Goal: Task Accomplishment & Management: Manage account settings

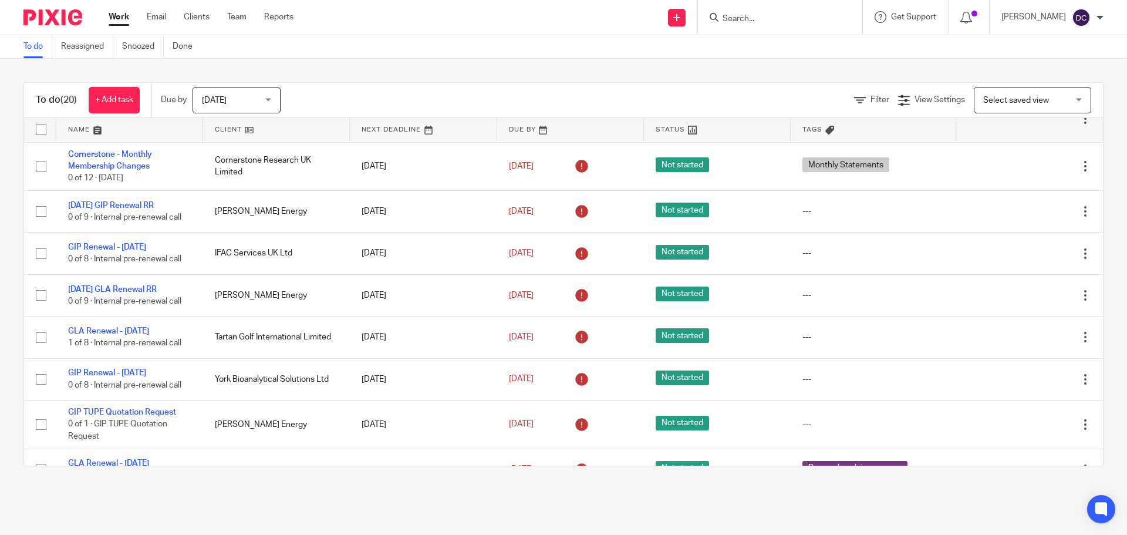
scroll to position [165, 0]
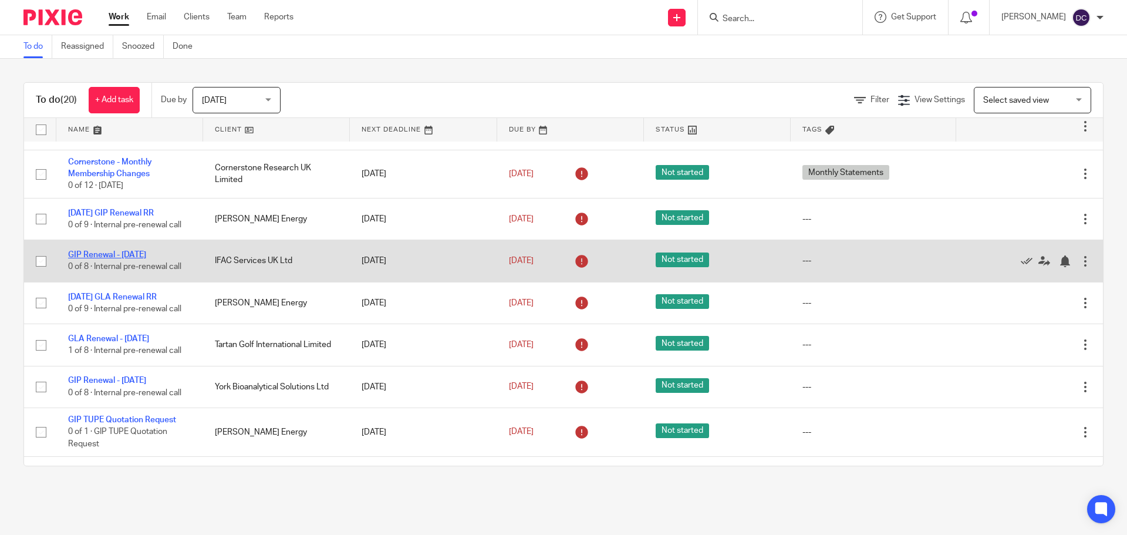
click at [96, 259] on link "GIP Renewal - 01/08/2025" at bounding box center [107, 255] width 78 height 8
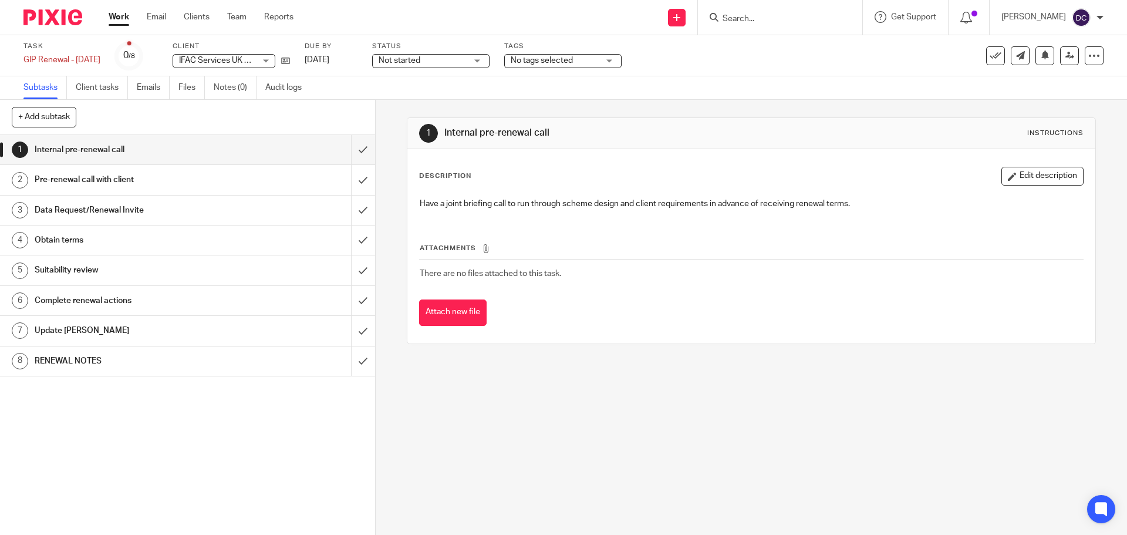
click at [217, 367] on h1 "RENEWAL NOTES" at bounding box center [136, 361] width 203 height 18
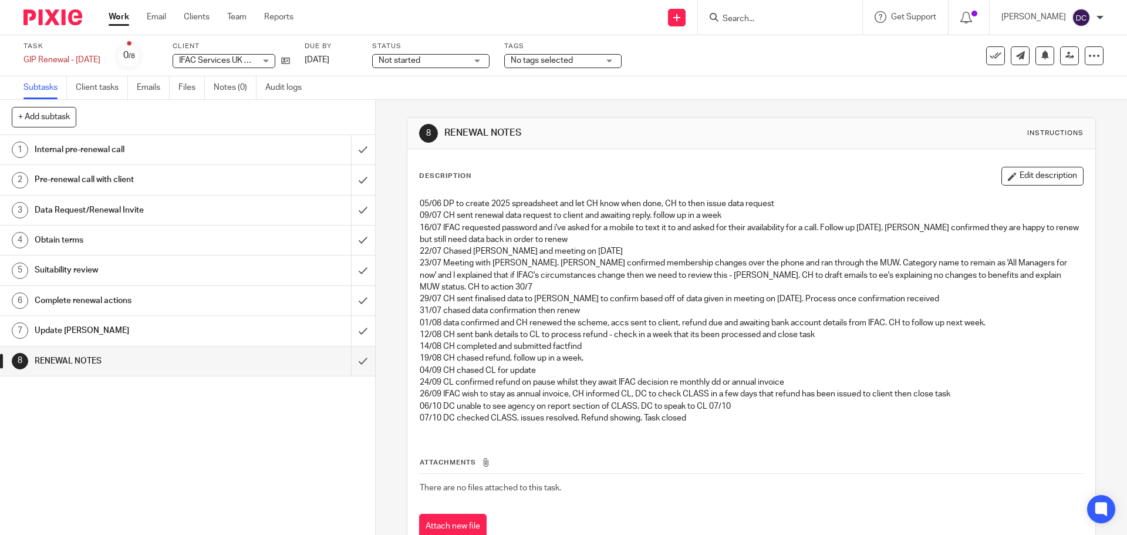
click at [119, 23] on link "Work" at bounding box center [119, 17] width 21 height 12
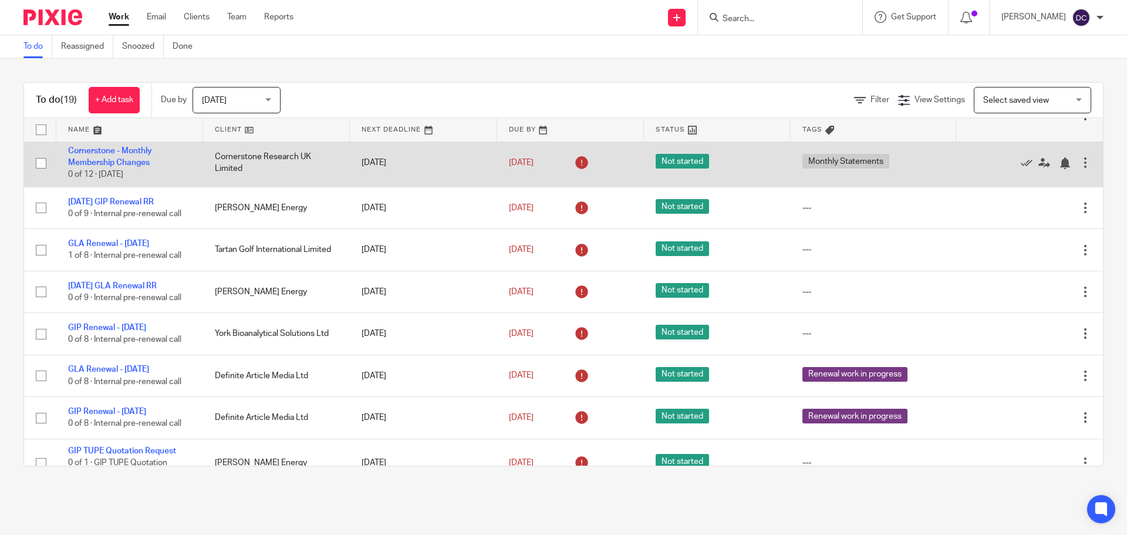
scroll to position [235, 0]
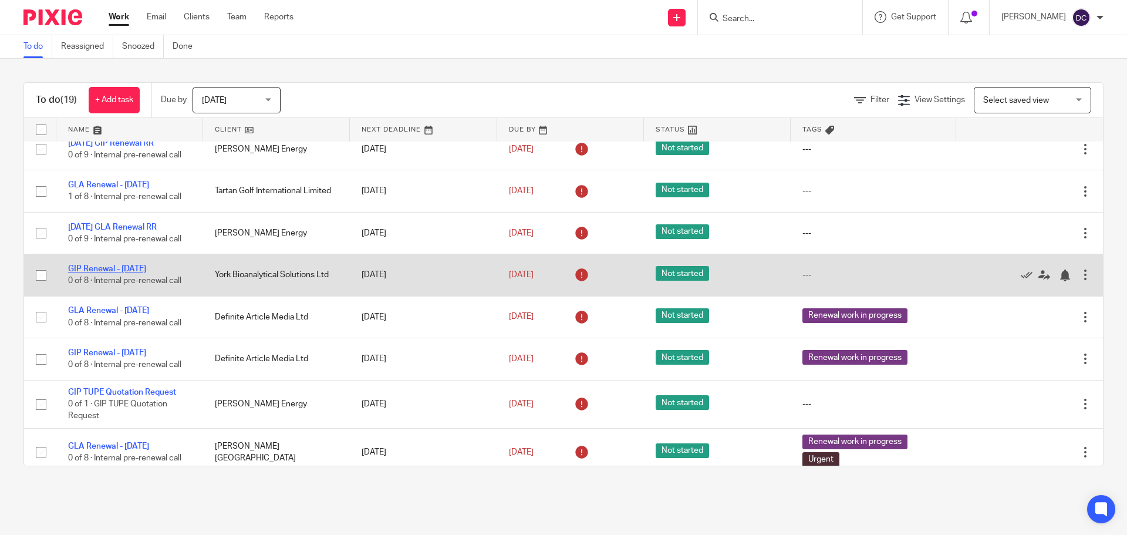
click at [146, 273] on link "GIP Renewal - [DATE]" at bounding box center [107, 269] width 78 height 8
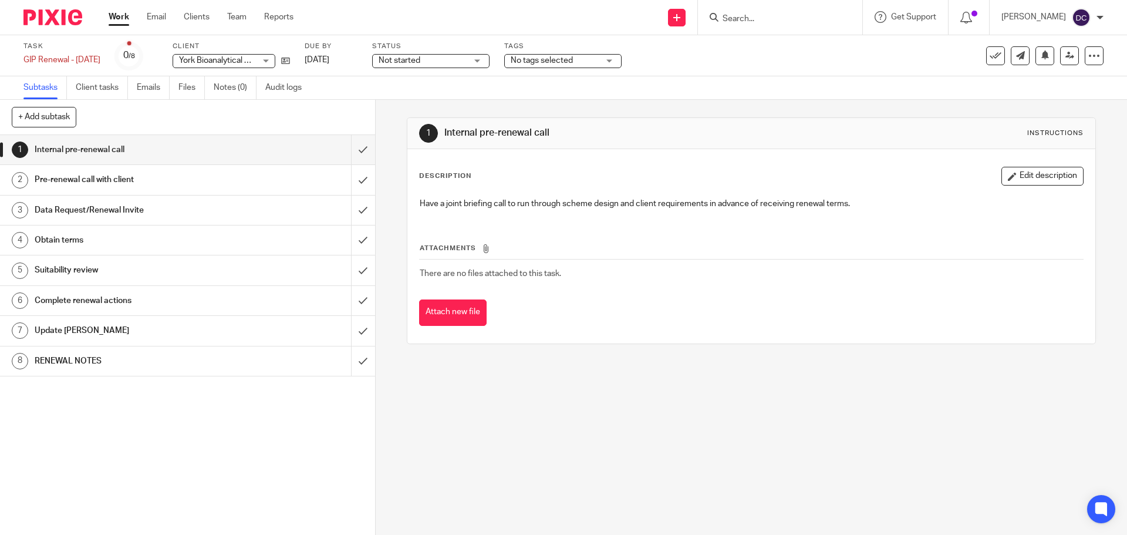
click at [174, 367] on h1 "RENEWAL NOTES" at bounding box center [136, 361] width 203 height 18
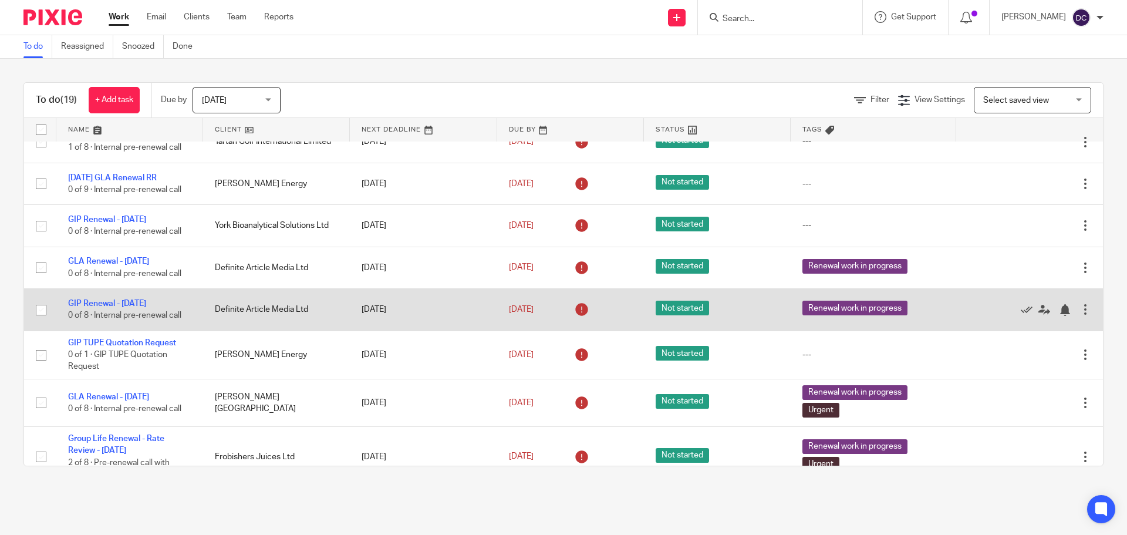
scroll to position [294, 0]
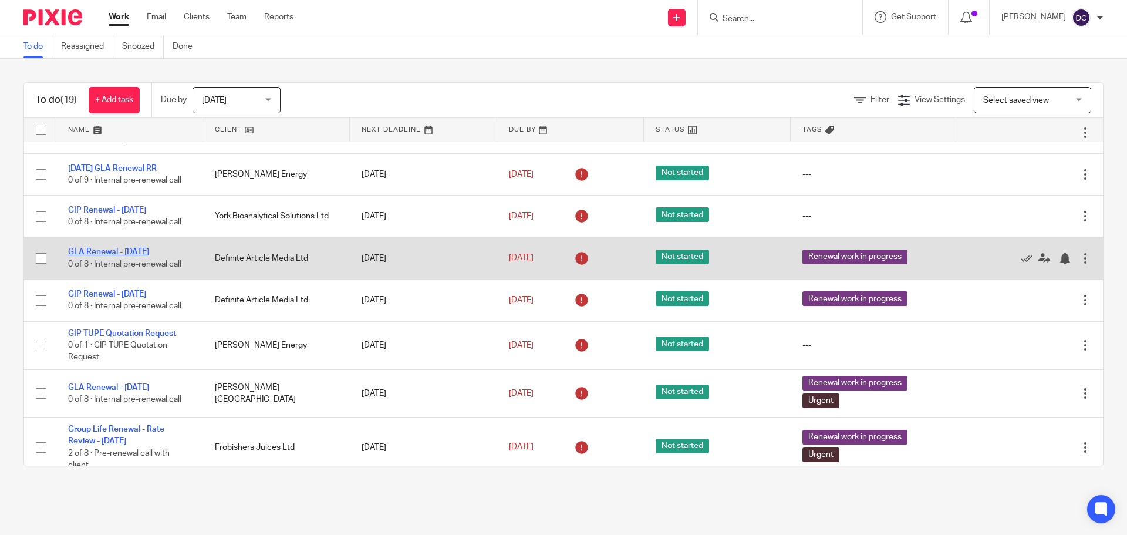
click at [116, 256] on link "GLA Renewal - [DATE]" at bounding box center [108, 252] width 81 height 8
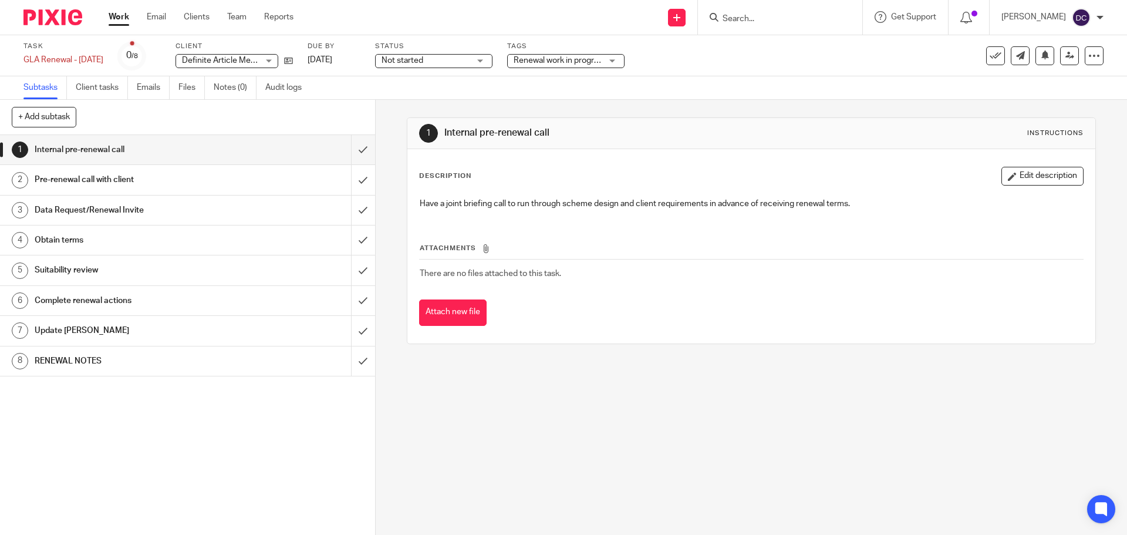
click at [170, 358] on h1 "RENEWAL NOTES" at bounding box center [136, 361] width 203 height 18
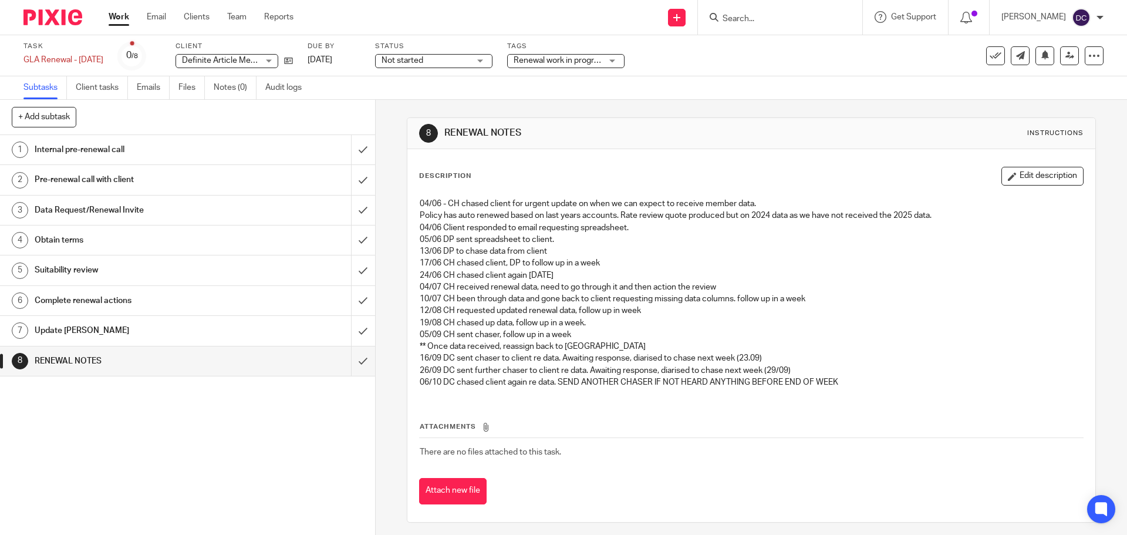
click at [116, 17] on link "Work" at bounding box center [119, 17] width 21 height 12
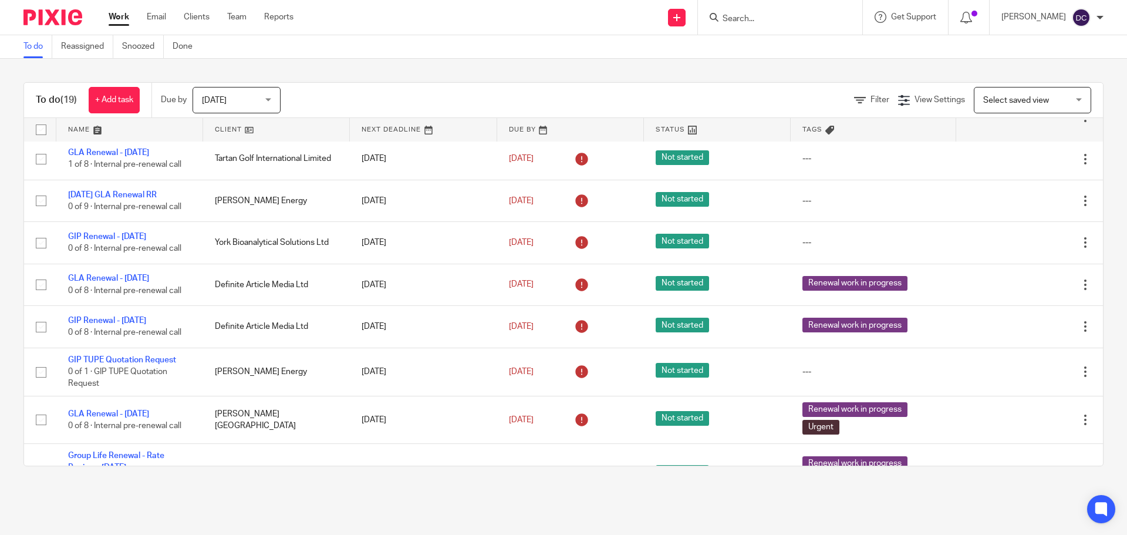
scroll to position [294, 0]
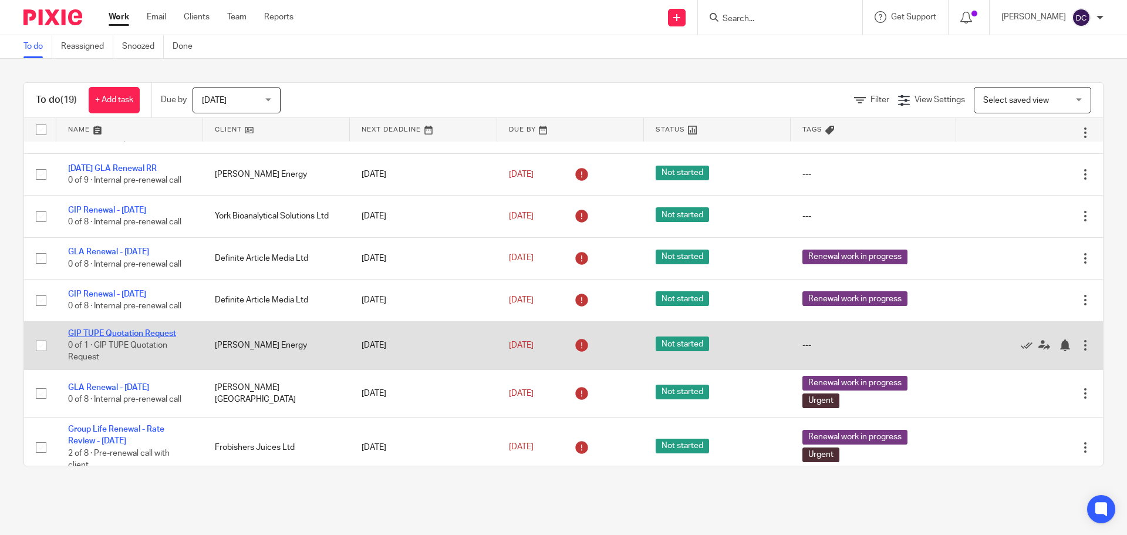
click at [149, 338] on link "GIP TUPE Quotation Request" at bounding box center [122, 333] width 108 height 8
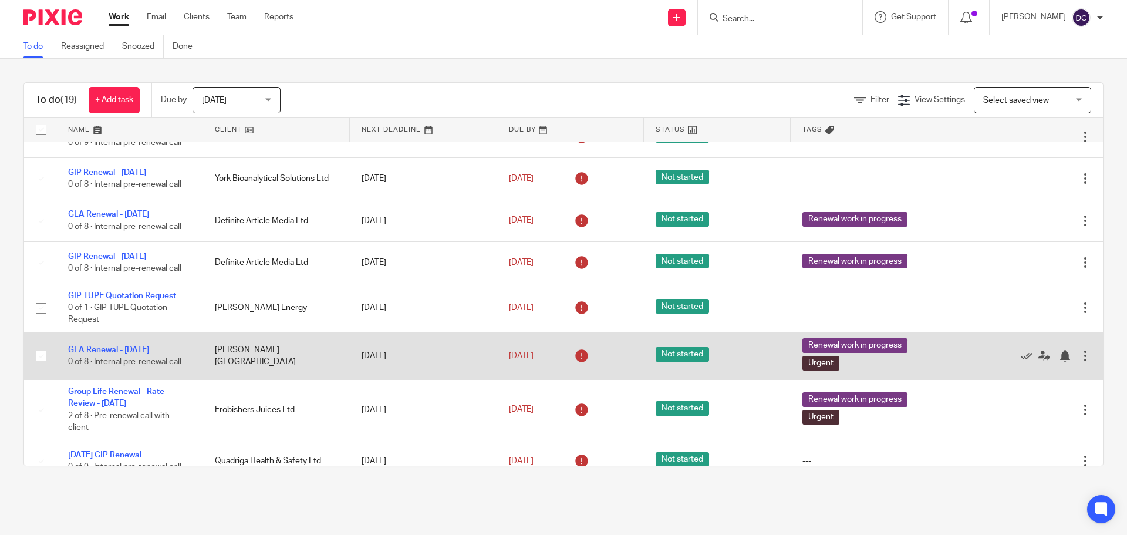
scroll to position [352, 0]
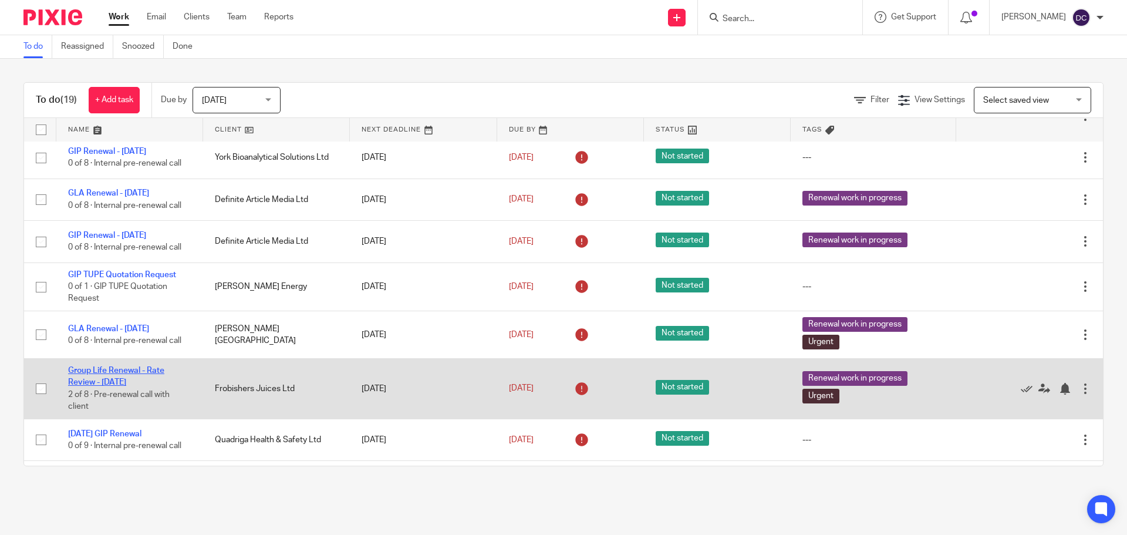
click at [132, 385] on link "Group Life Renewal - Rate Review - [DATE]" at bounding box center [116, 376] width 96 height 20
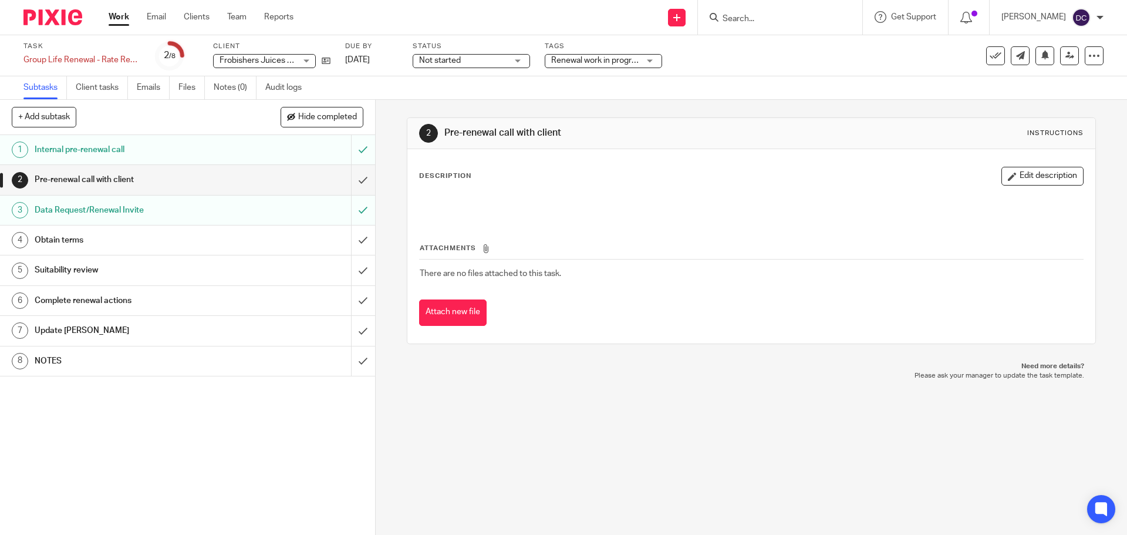
click at [191, 360] on h1 "NOTES" at bounding box center [136, 361] width 203 height 18
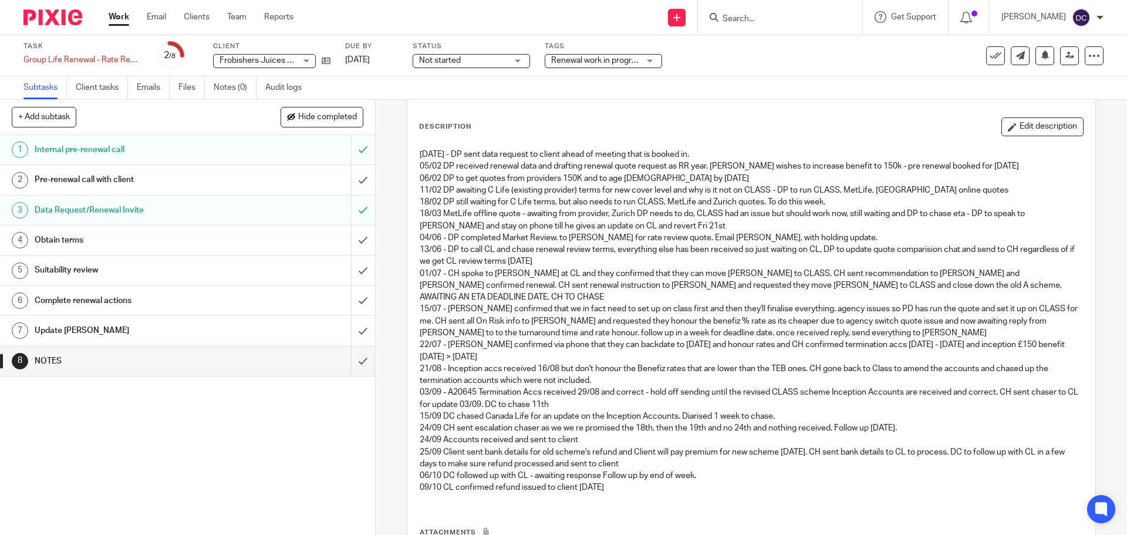
scroll to position [117, 0]
